Goal: Use online tool/utility: Utilize a website feature to perform a specific function

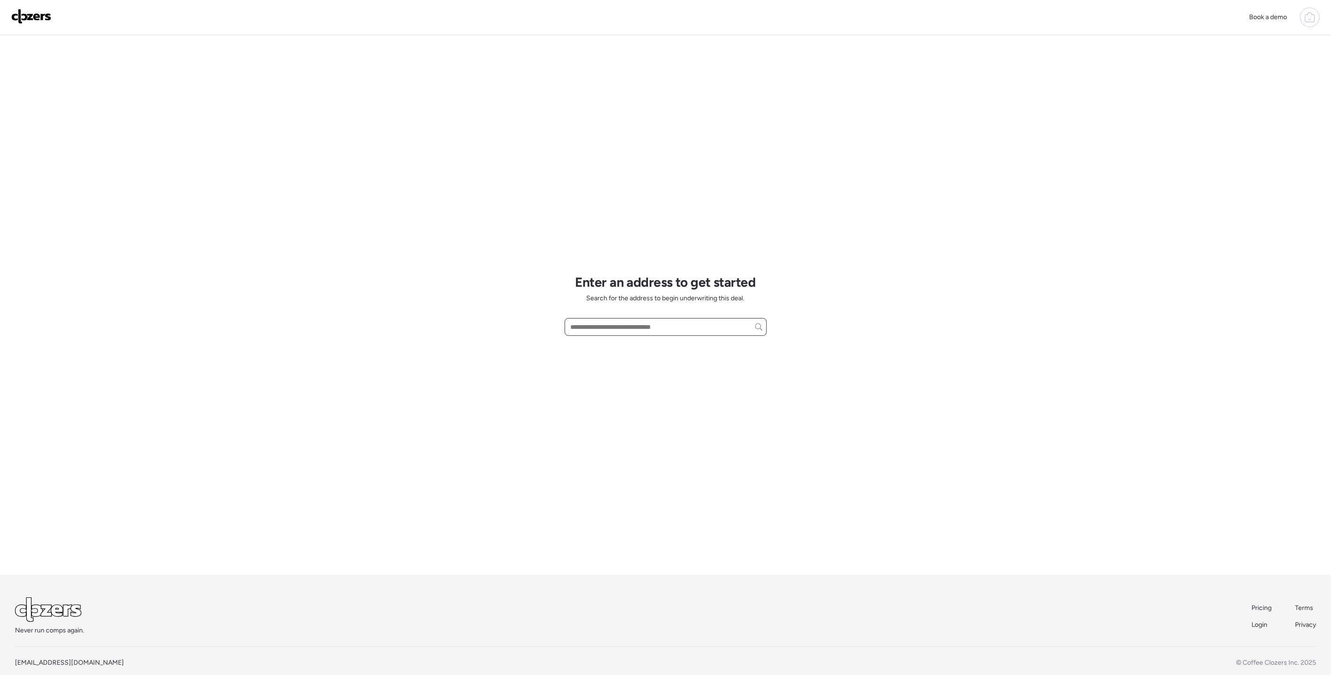
click at [616, 331] on input "text" at bounding box center [666, 326] width 194 height 13
click at [629, 347] on span "[STREET_ADDRESS]" at bounding box center [598, 344] width 61 height 9
type input "**********"
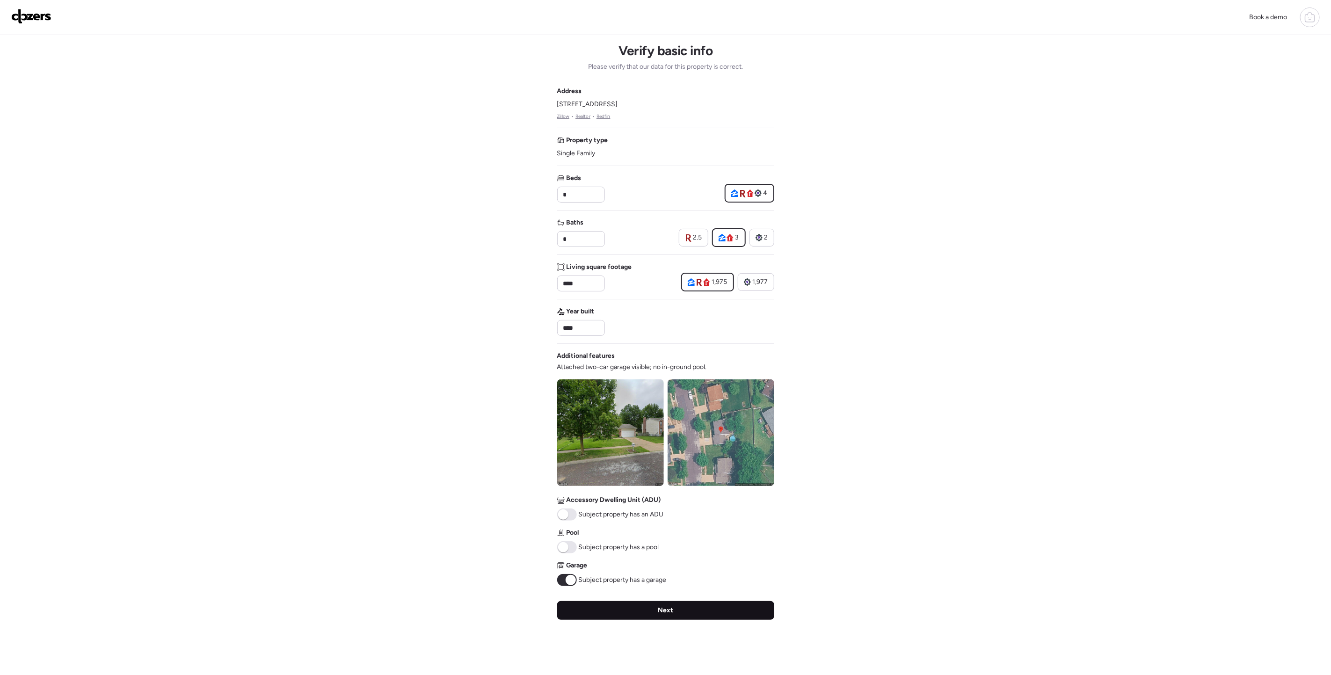
click at [652, 610] on div "Next" at bounding box center [665, 610] width 217 height 19
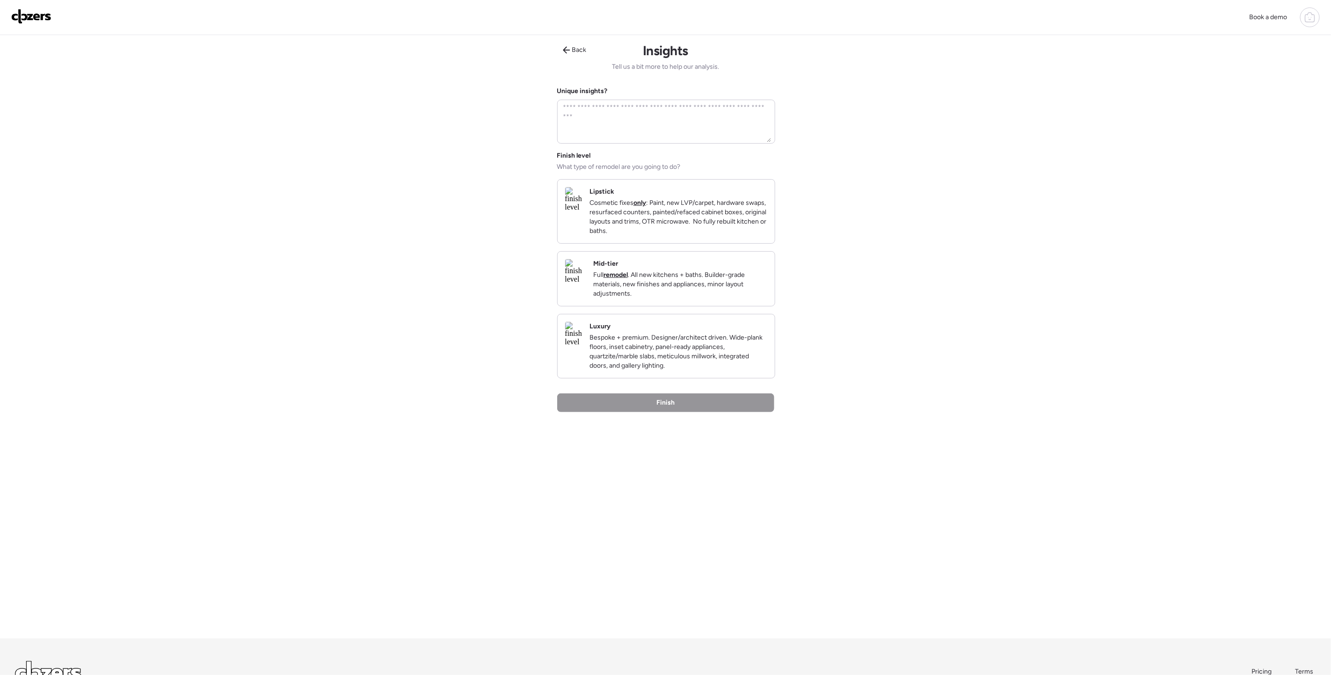
click at [668, 361] on p "Bespoke + premium. Designer/architect driven. Wide-plank floors, inset cabinetr…" at bounding box center [678, 351] width 178 height 37
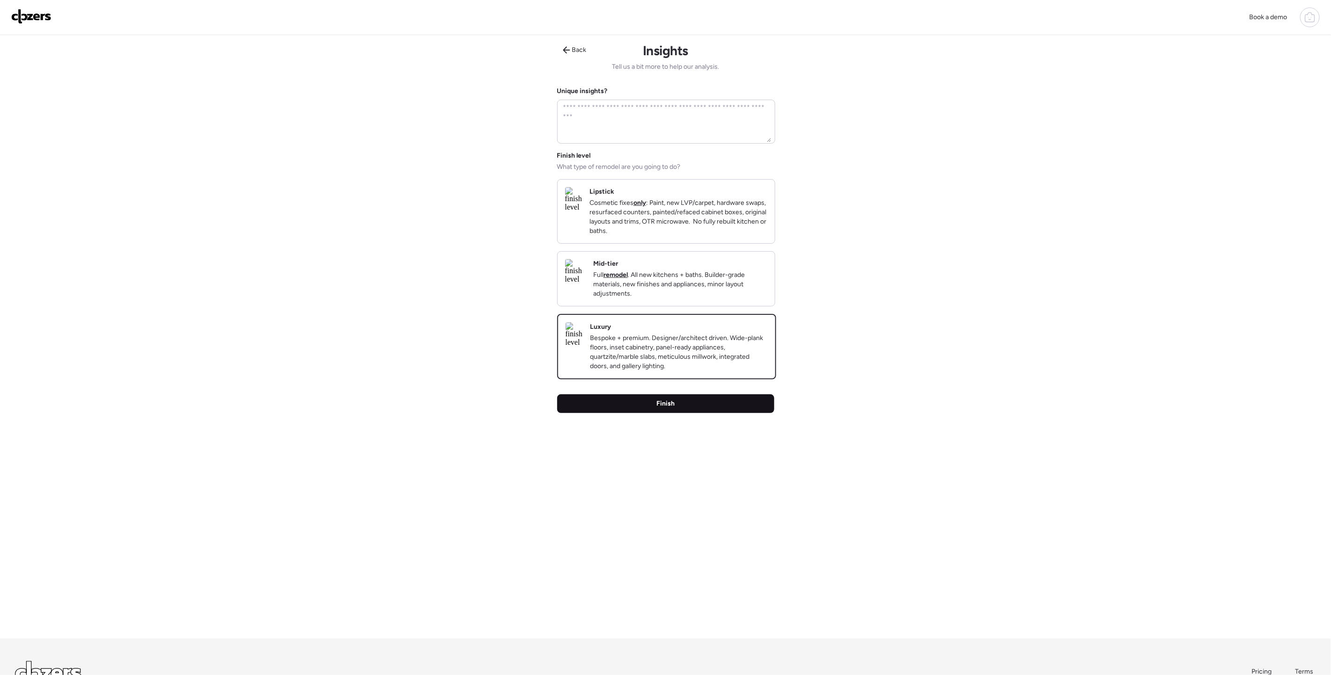
click at [669, 408] on span "Finish" at bounding box center [665, 403] width 18 height 9
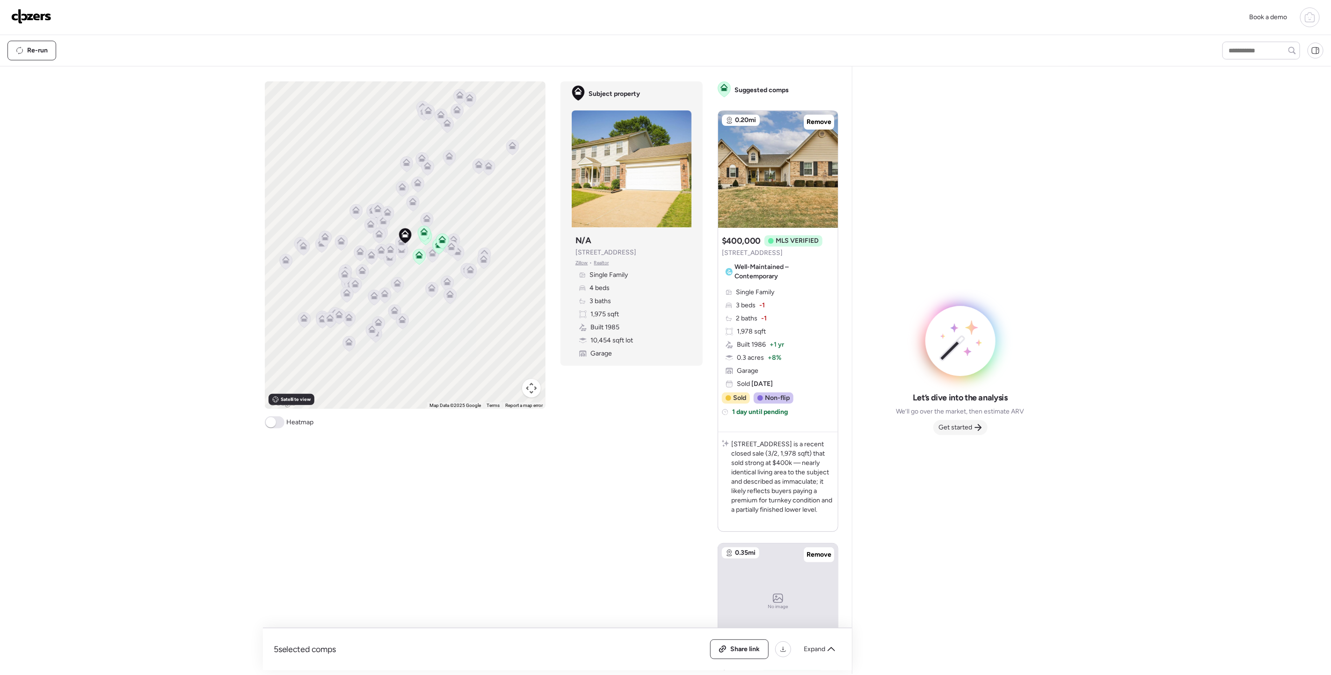
click at [962, 426] on span "Get started" at bounding box center [956, 427] width 34 height 9
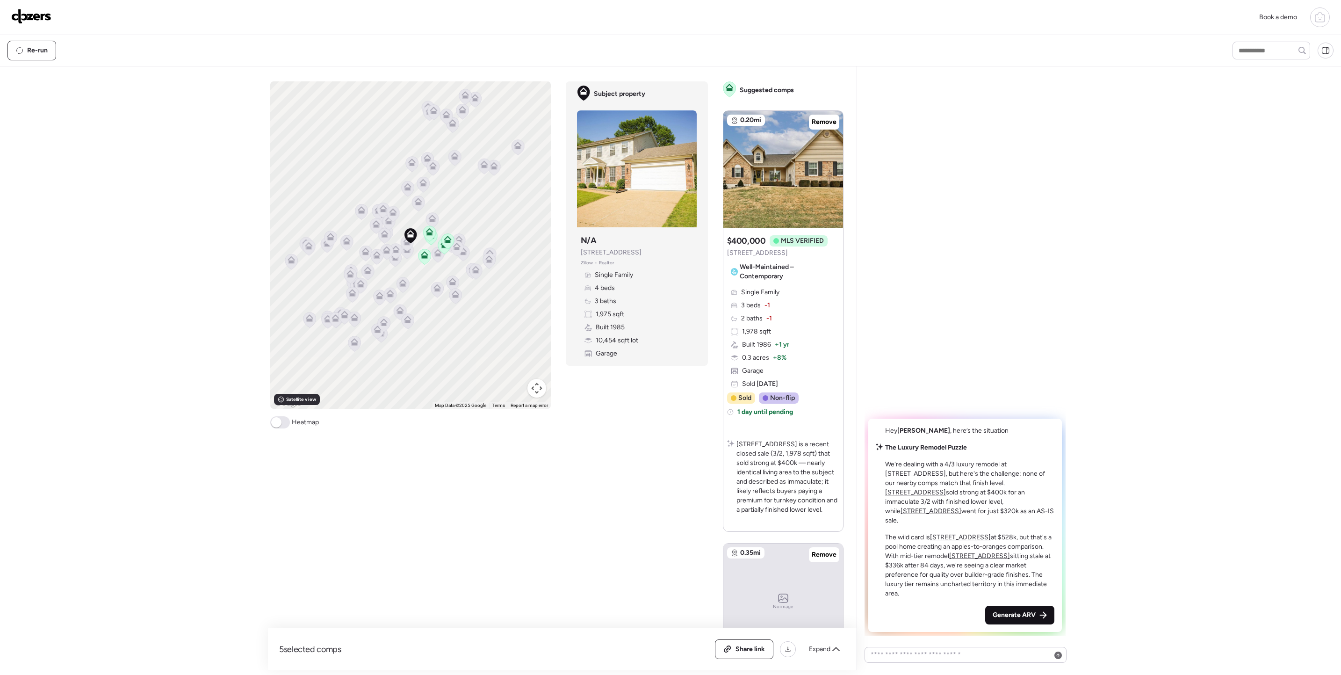
click at [1016, 611] on span "Generate ARV" at bounding box center [1014, 614] width 43 height 9
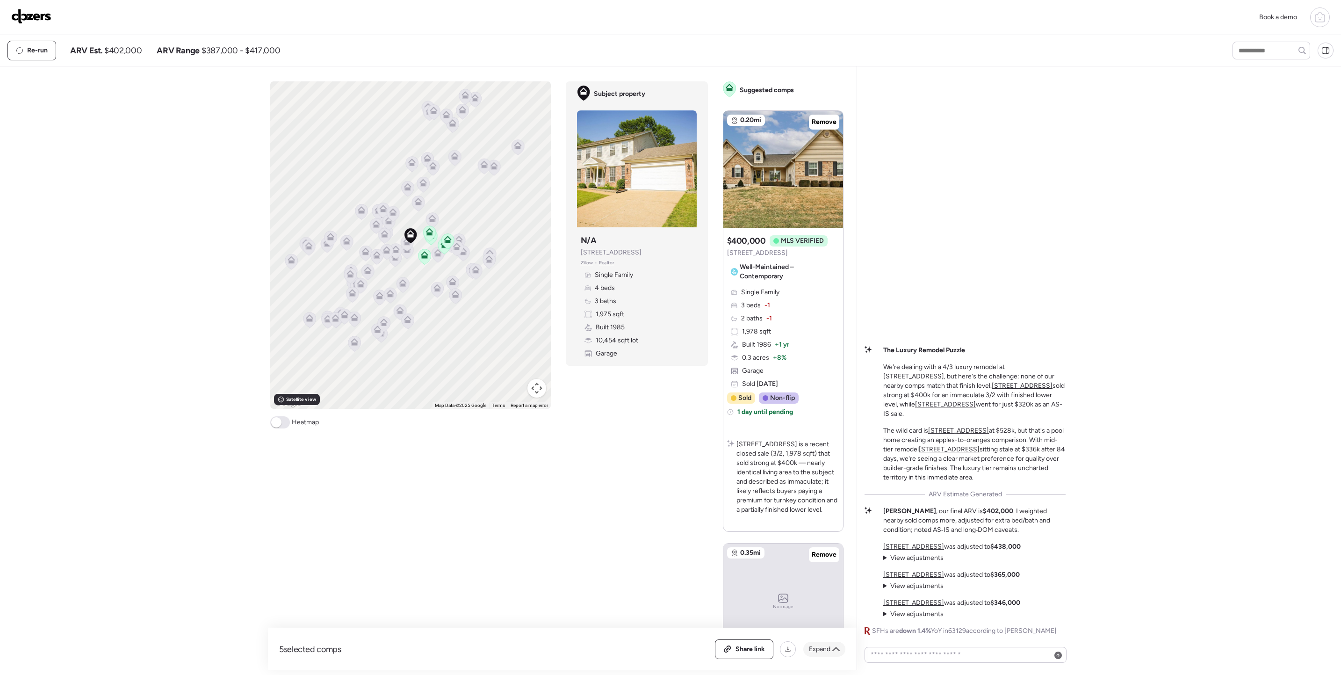
click at [825, 644] on div "Expand" at bounding box center [824, 649] width 42 height 15
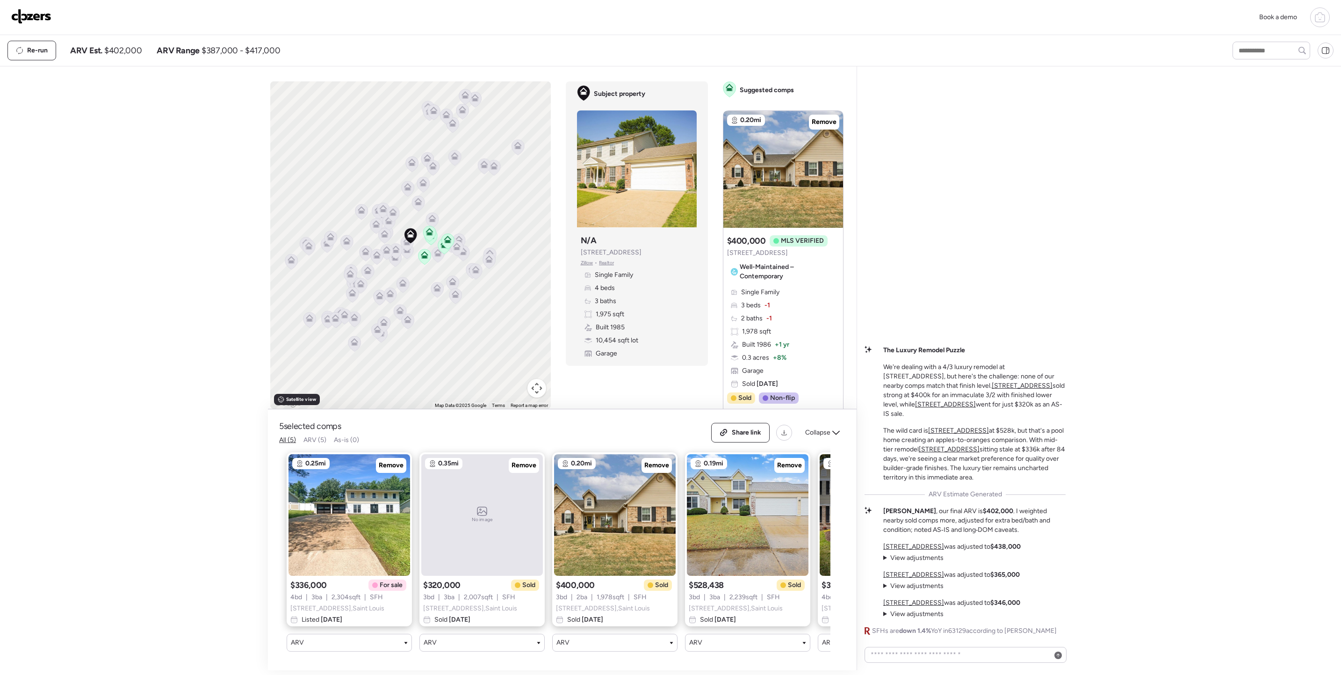
click at [170, 483] on div "Book a demo Kept comps All (5) ARV (5) As-is (0) Novation (0) 0.25mi Remove $33…" at bounding box center [670, 335] width 1341 height 670
